Goal: Check status: Check status

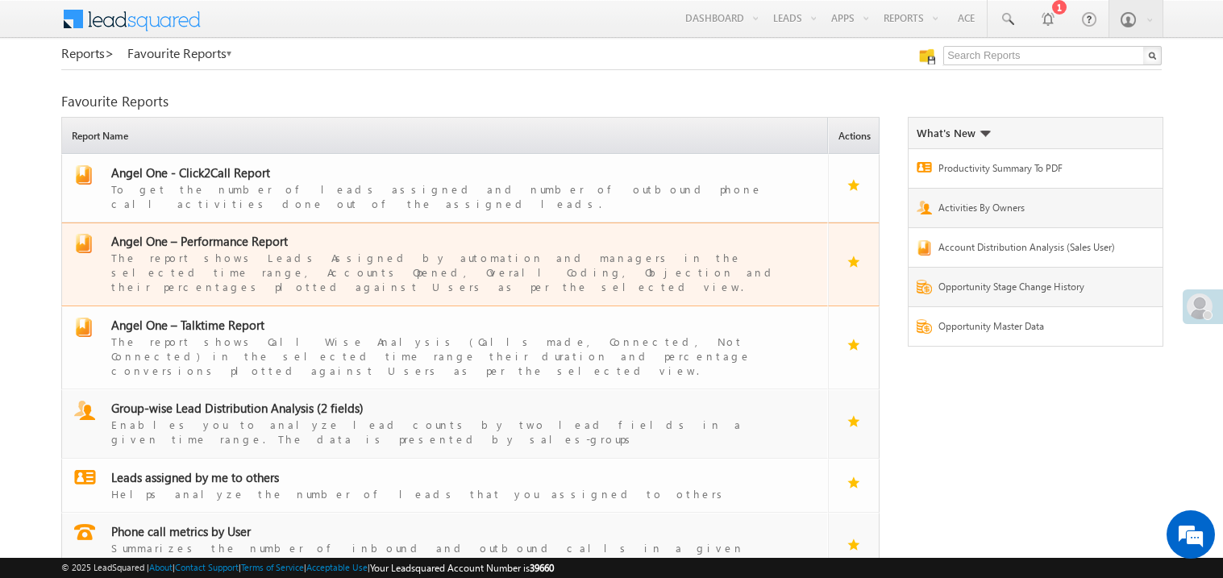
click at [231, 233] on span "Angel One – Performance Report" at bounding box center [199, 241] width 176 height 16
